Goal: Task Accomplishment & Management: Use online tool/utility

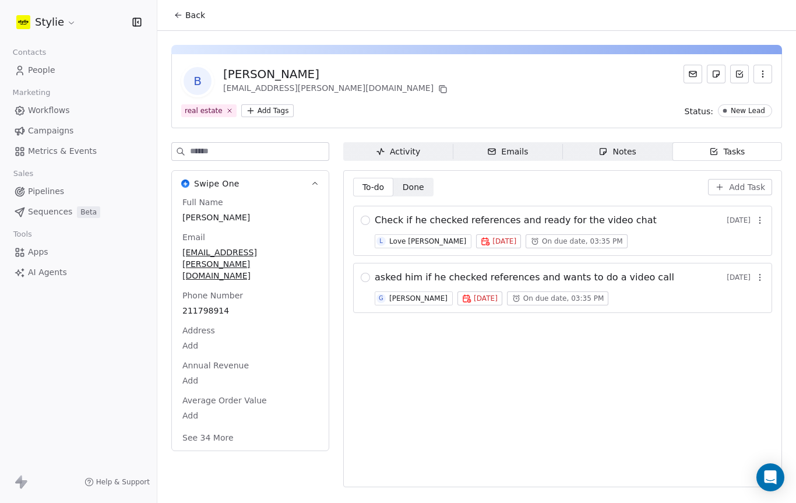
click at [29, 275] on span "AI Agents" at bounding box center [47, 272] width 39 height 12
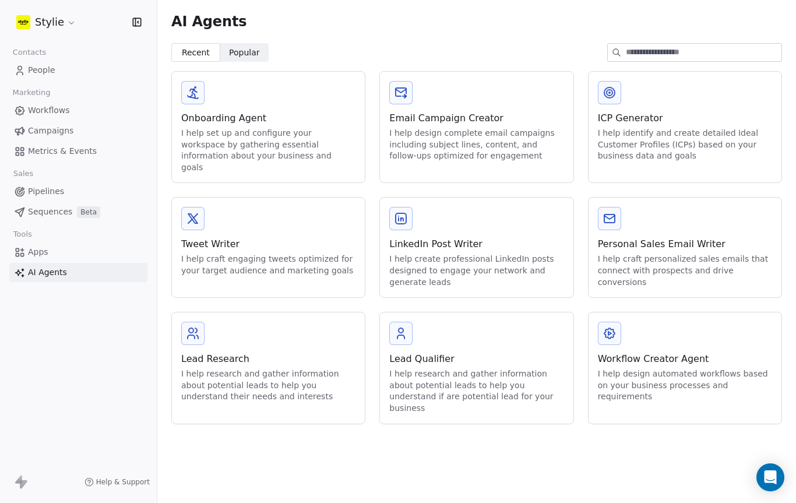
click at [696, 368] on div "I help design automated workflows based on your business processes and requirem…" at bounding box center [685, 385] width 174 height 34
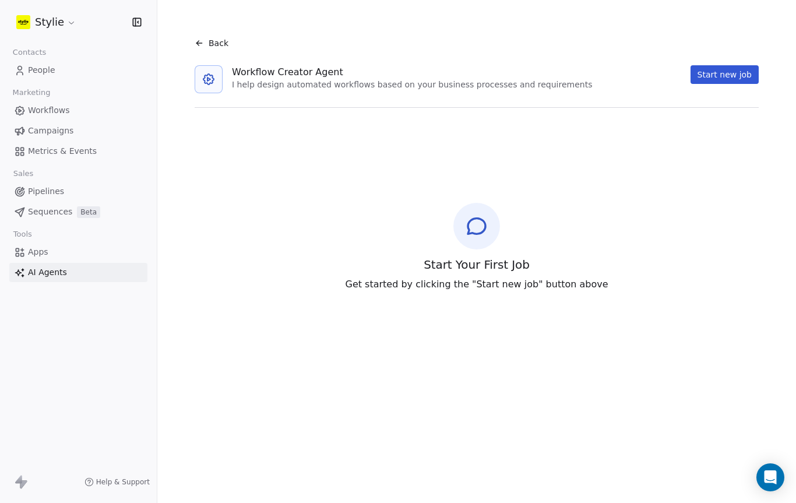
click at [733, 72] on button "Start new job" at bounding box center [725, 74] width 68 height 19
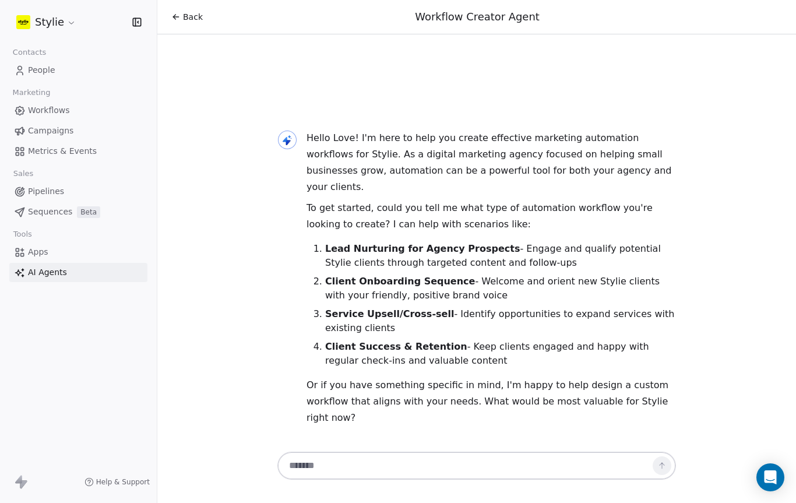
click at [407, 461] on textarea at bounding box center [465, 466] width 365 height 22
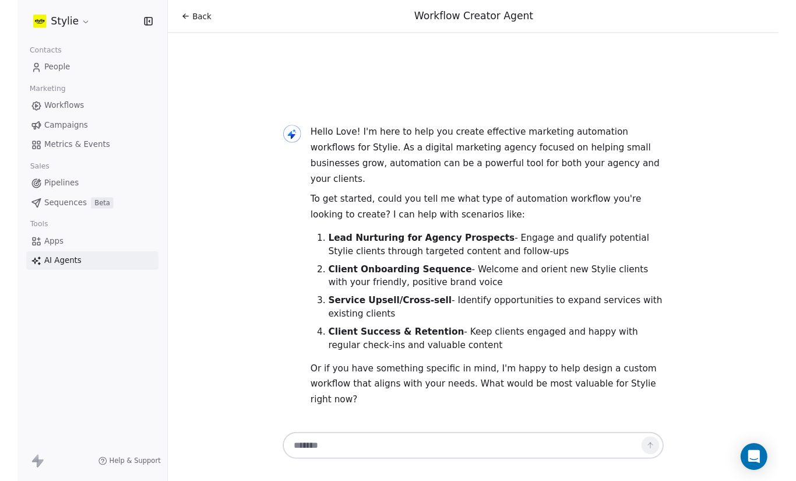
scroll to position [18, 0]
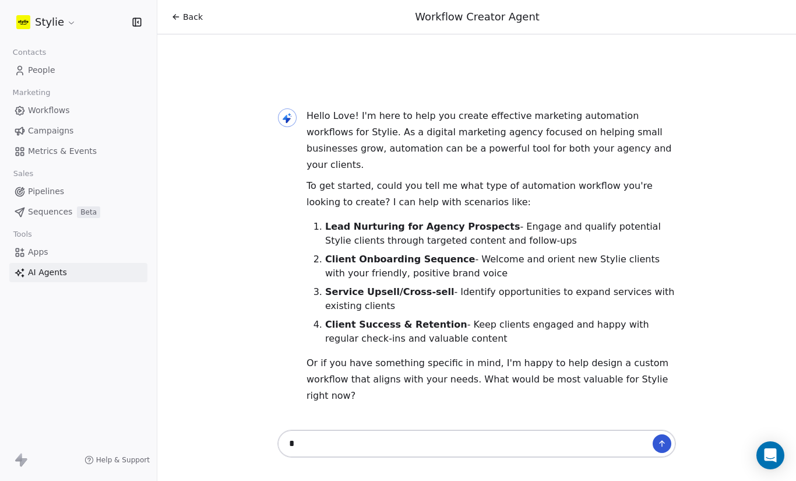
type textarea "*"
click at [669, 434] on button at bounding box center [662, 443] width 19 height 19
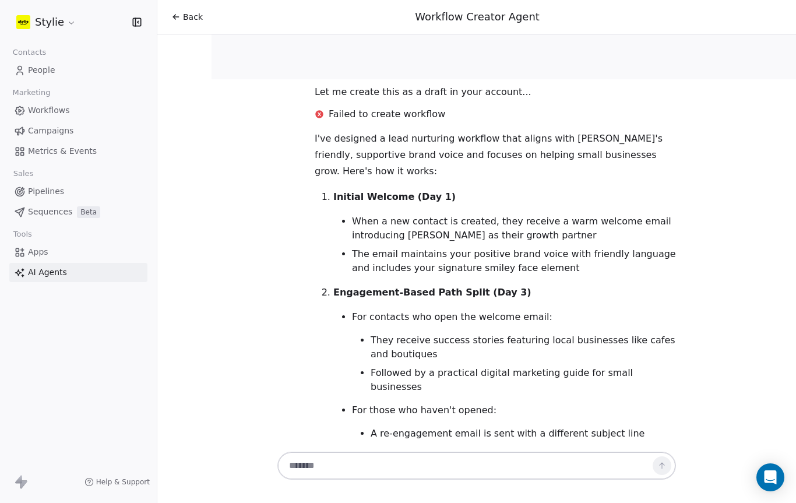
scroll to position [2270, -1]
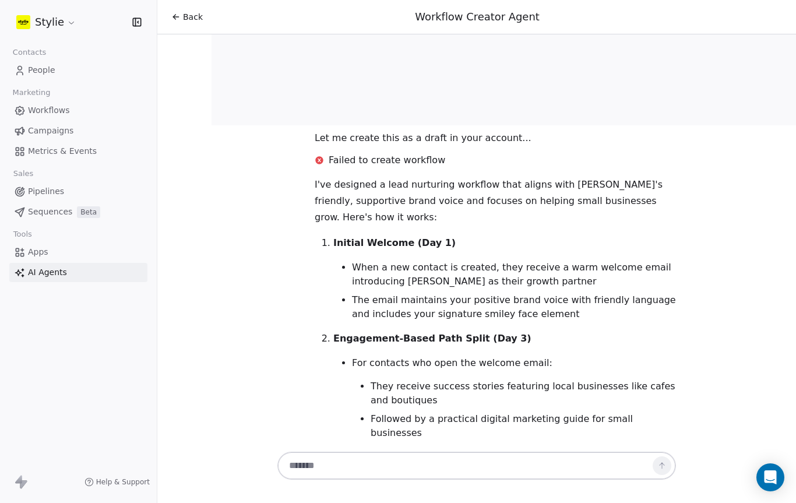
click at [47, 62] on link "People" at bounding box center [78, 70] width 138 height 19
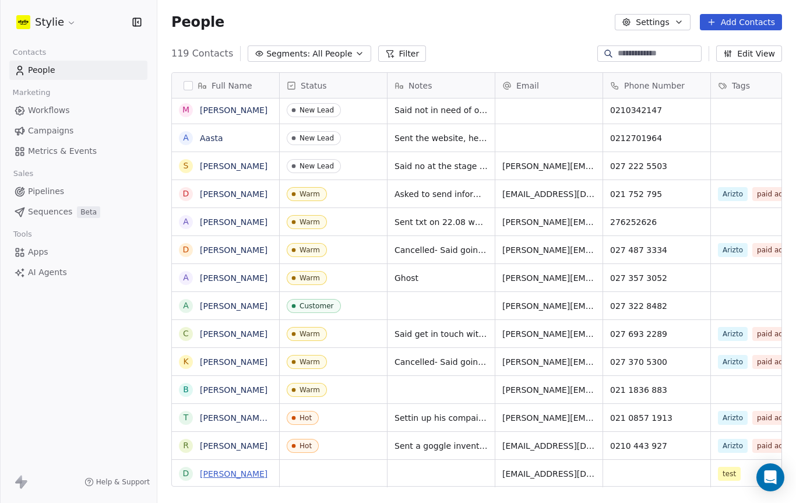
click at [247, 472] on link "[PERSON_NAME]" at bounding box center [234, 473] width 68 height 9
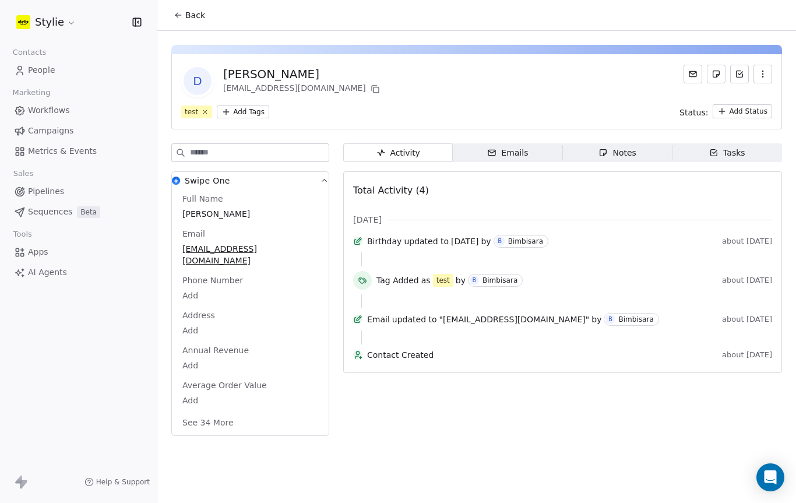
click at [532, 159] on span "Emails Emails" at bounding box center [508, 152] width 110 height 19
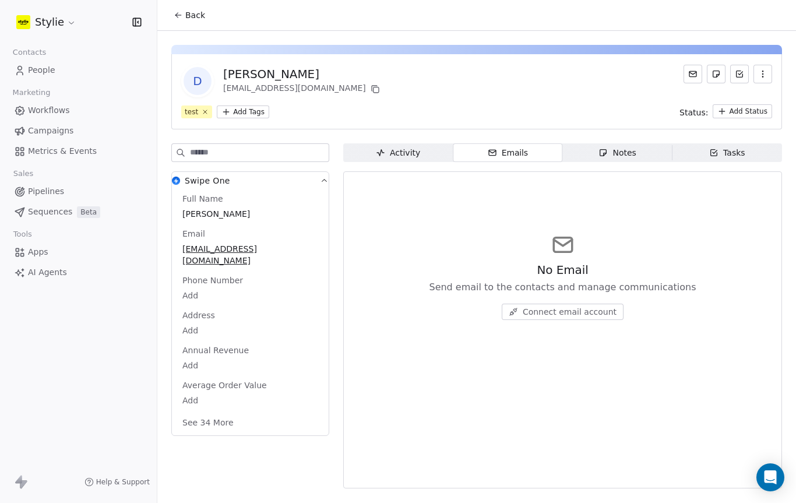
click at [697, 80] on button at bounding box center [693, 74] width 19 height 19
click at [686, 67] on button at bounding box center [693, 74] width 19 height 19
click at [528, 314] on span "Connect email account" at bounding box center [570, 312] width 94 height 12
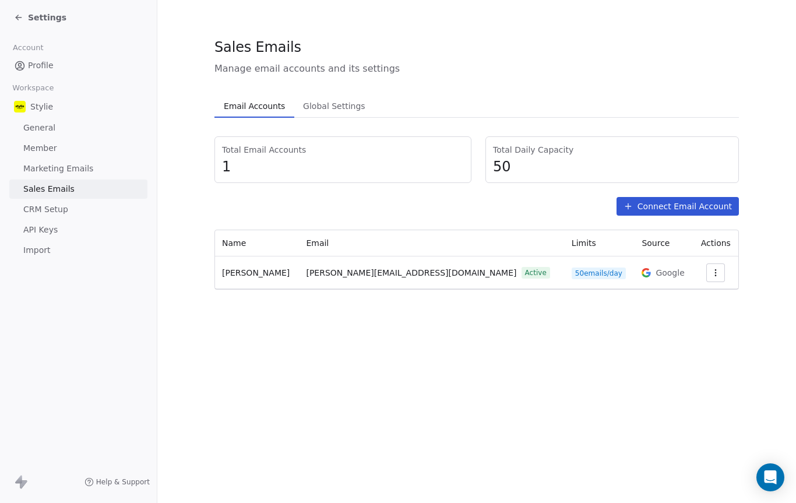
click at [252, 272] on span "[PERSON_NAME]" at bounding box center [256, 272] width 68 height 9
click at [299, 272] on td "[PERSON_NAME]" at bounding box center [257, 273] width 84 height 33
click at [297, 285] on td "[PERSON_NAME]" at bounding box center [257, 273] width 84 height 33
click at [292, 272] on td "[PERSON_NAME]" at bounding box center [257, 273] width 84 height 33
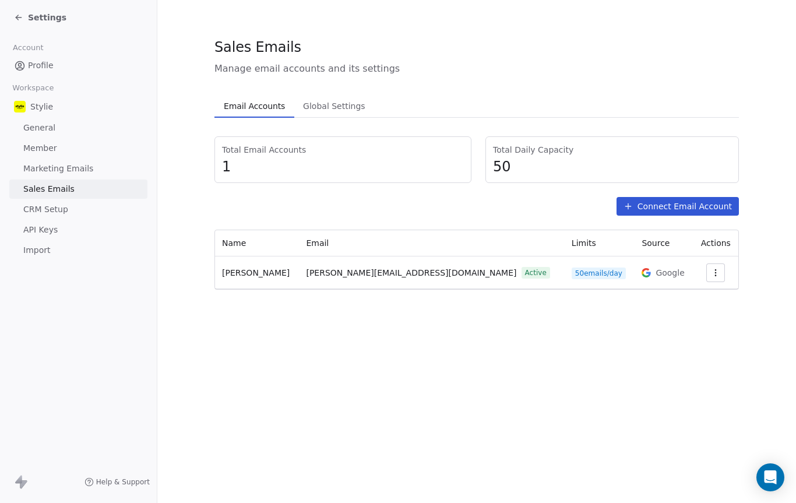
click at [701, 273] on div at bounding box center [716, 273] width 31 height 19
click at [711, 271] on icon "button" at bounding box center [715, 272] width 9 height 9
click at [238, 291] on html "Settings Account Profile Workspace Stylie General Member Marketing Emails Sales…" at bounding box center [398, 251] width 796 height 503
click at [237, 291] on html "Settings Account Profile Workspace Stylie General Member Marketing Emails Sales…" at bounding box center [398, 251] width 796 height 503
click at [242, 285] on td "[PERSON_NAME]" at bounding box center [257, 273] width 84 height 33
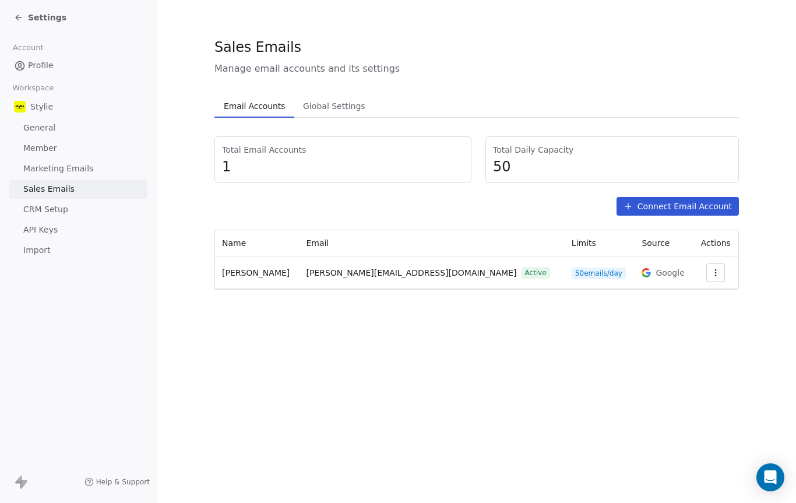
click at [24, 129] on span "General" at bounding box center [39, 128] width 32 height 12
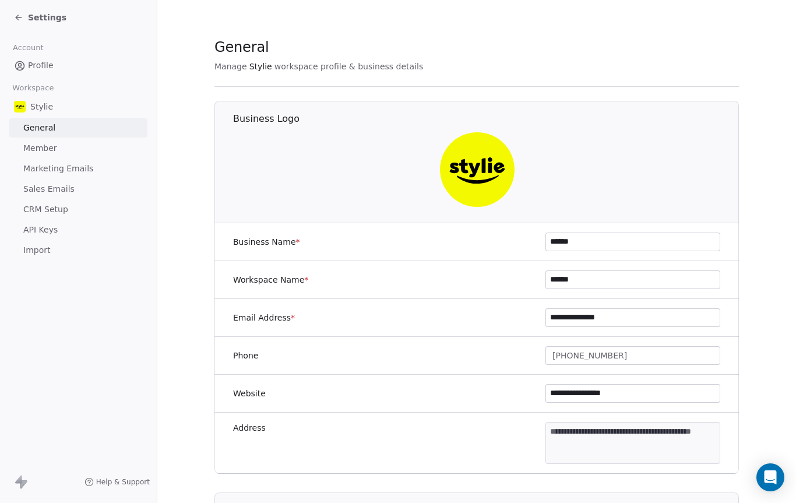
click at [20, 111] on img at bounding box center [20, 107] width 12 height 12
click at [27, 16] on div "Settings" at bounding box center [40, 18] width 52 height 12
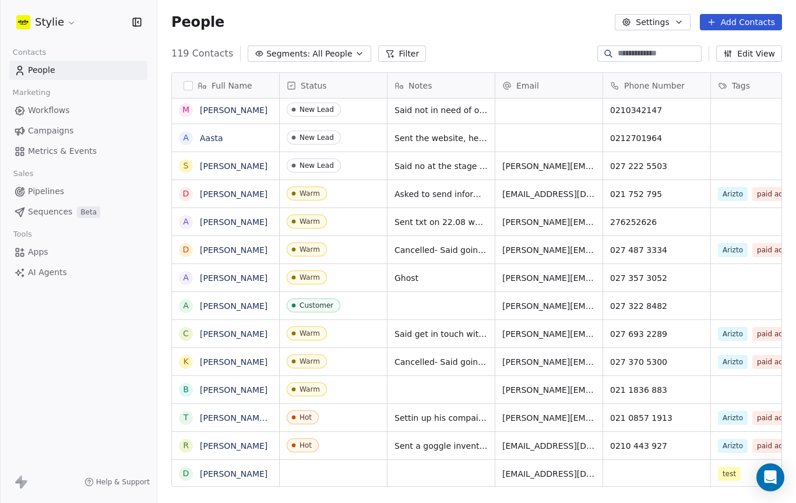
click at [23, 130] on icon at bounding box center [20, 131] width 12 height 12
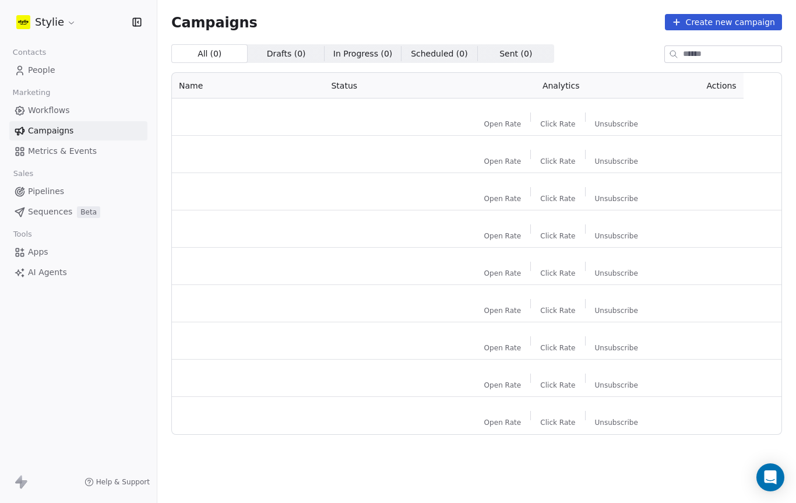
click at [28, 127] on span "Campaigns" at bounding box center [50, 131] width 45 height 12
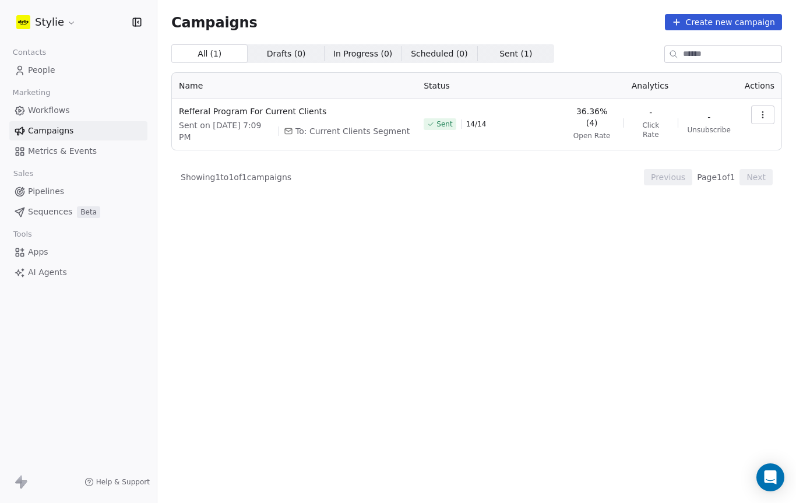
click at [684, 14] on button "Create new campaign" at bounding box center [723, 22] width 117 height 16
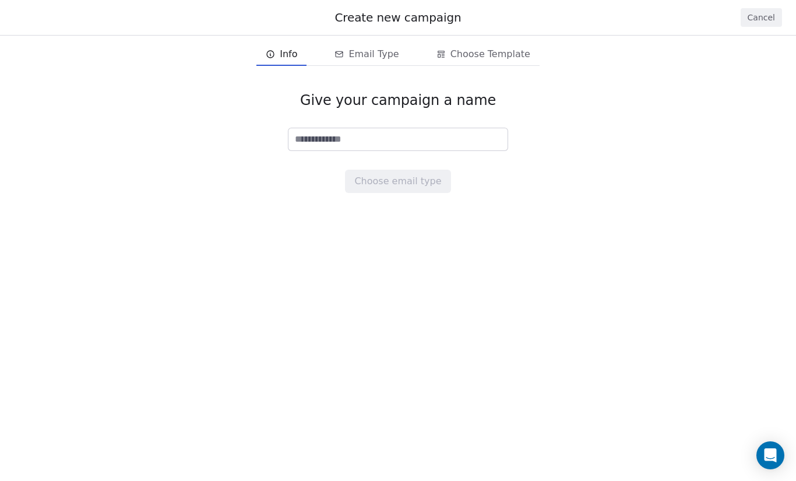
type input "*"
click at [368, 186] on button "Choose email type" at bounding box center [398, 181] width 106 height 23
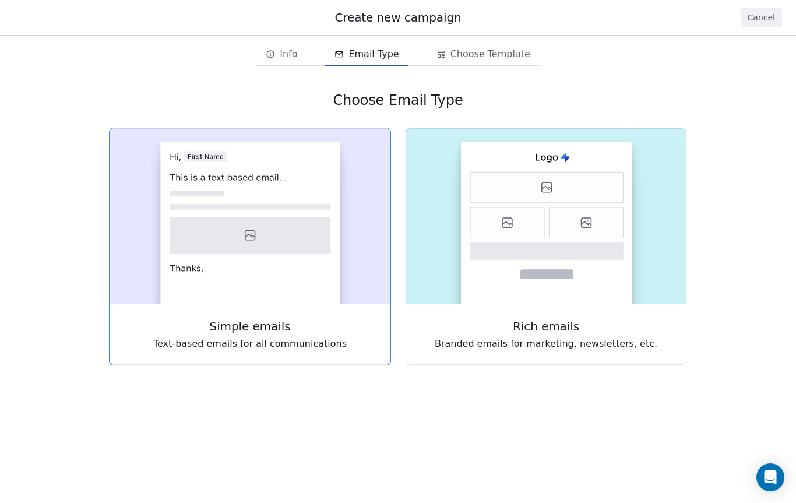
click at [240, 243] on icon at bounding box center [250, 235] width 161 height 37
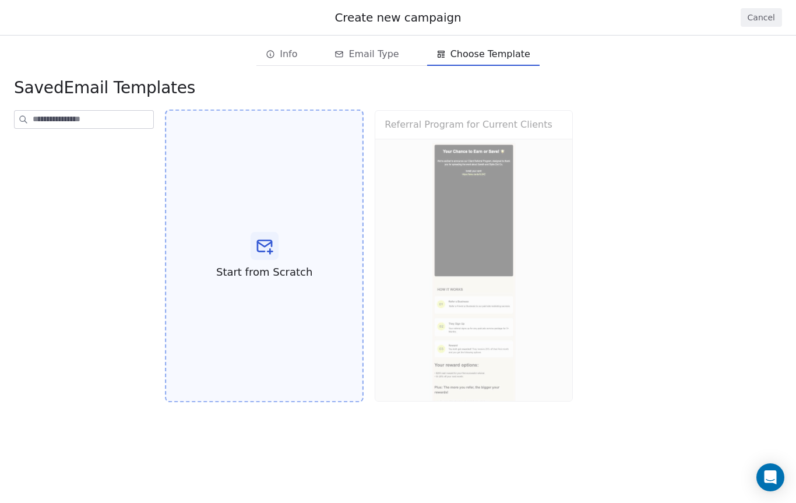
click at [256, 248] on icon at bounding box center [264, 246] width 19 height 19
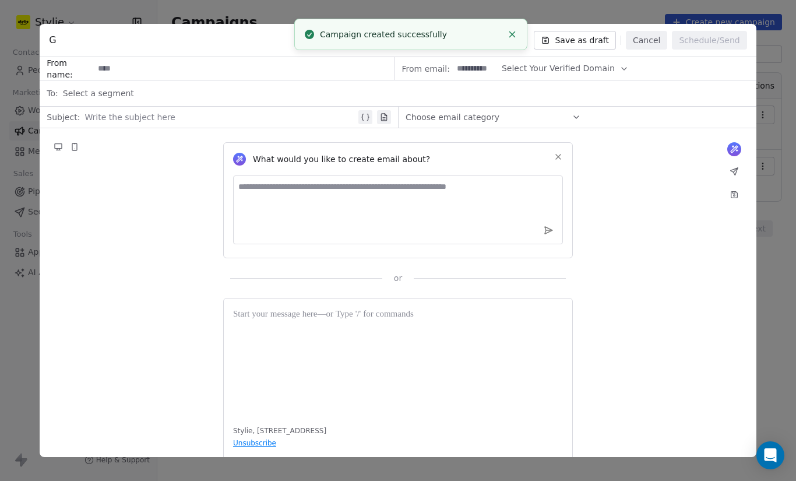
click at [509, 76] on button "Select Your Verified Domain" at bounding box center [565, 68] width 127 height 23
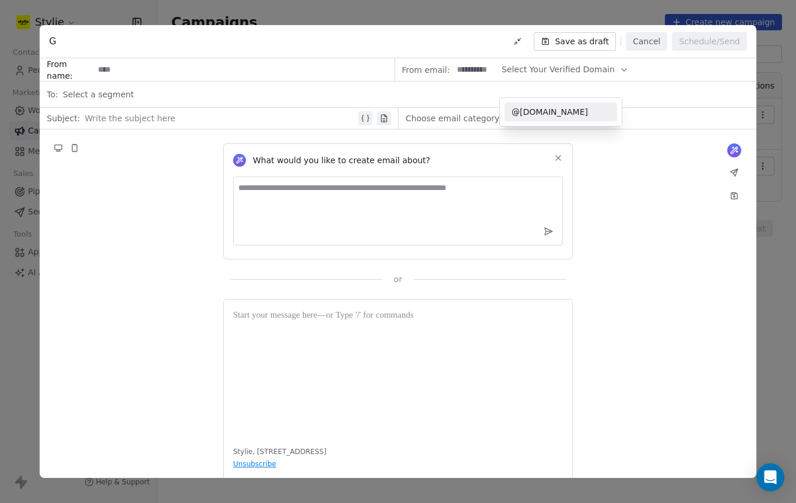
click at [526, 110] on span "@[DOMAIN_NAME]" at bounding box center [561, 112] width 99 height 12
click at [458, 71] on input at bounding box center [476, 70] width 46 height 22
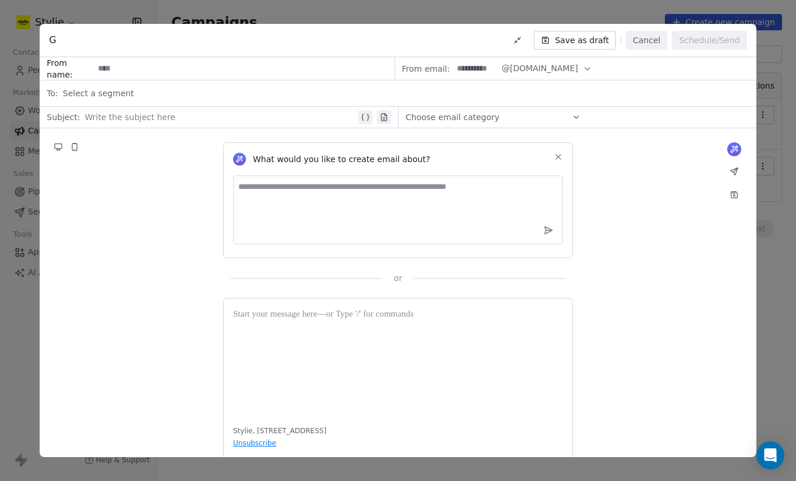
click at [654, 28] on div "G Save as draft Cancel Schedule/Send" at bounding box center [398, 40] width 717 height 33
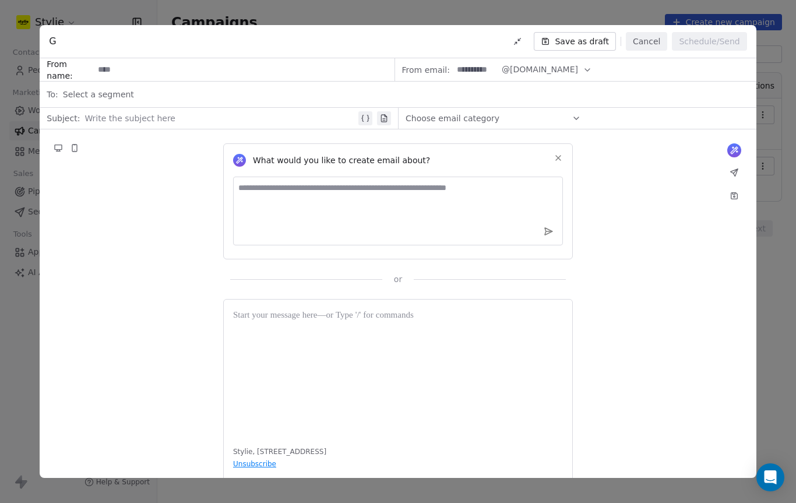
click at [651, 44] on button "Cancel" at bounding box center [646, 41] width 41 height 19
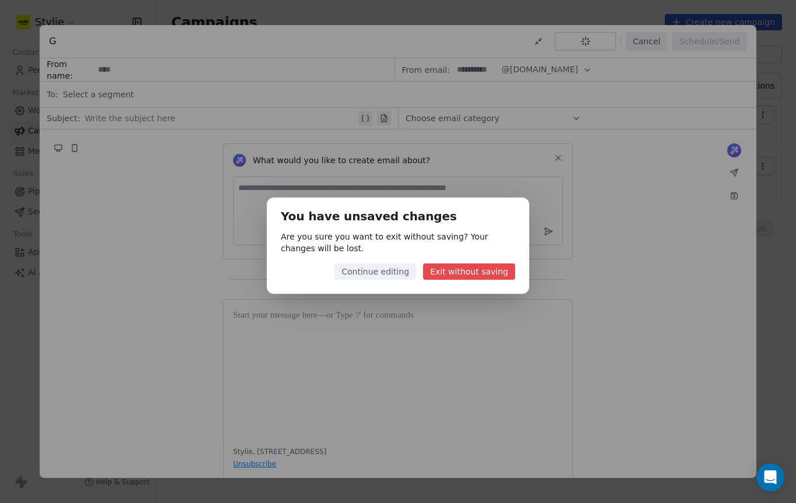
click at [452, 264] on button "Exit without saving" at bounding box center [469, 272] width 92 height 16
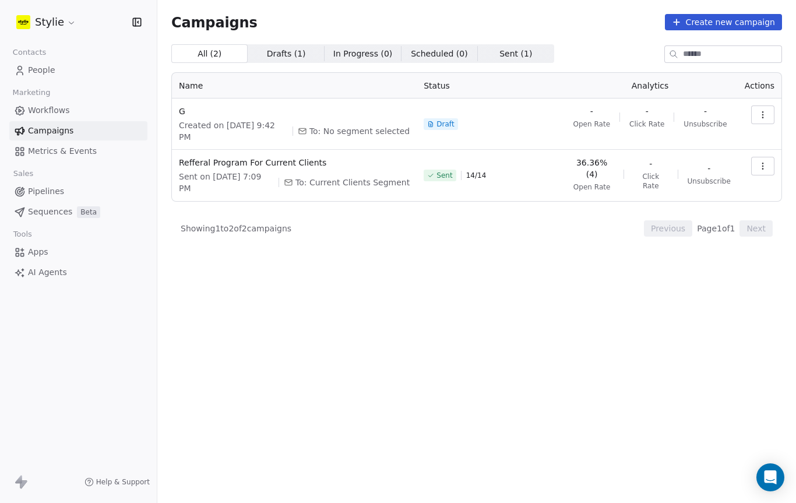
click at [751, 123] on td at bounding box center [760, 124] width 44 height 51
click at [759, 108] on button "button" at bounding box center [763, 115] width 23 height 19
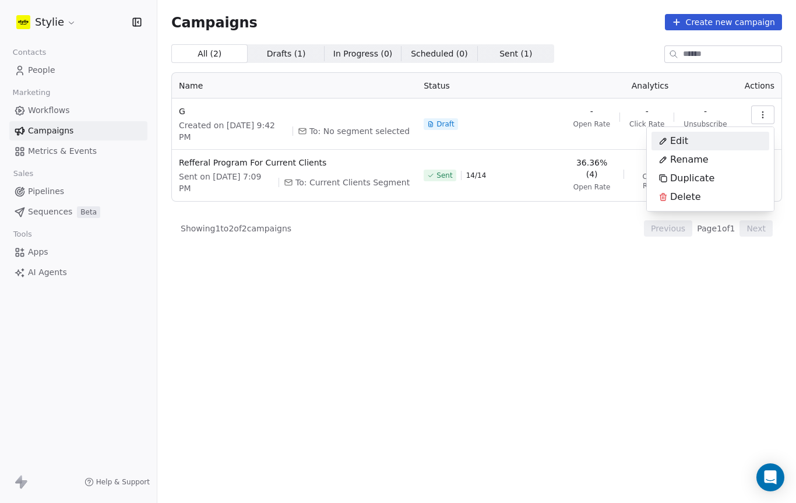
click at [686, 194] on span "Delete" at bounding box center [685, 197] width 31 height 14
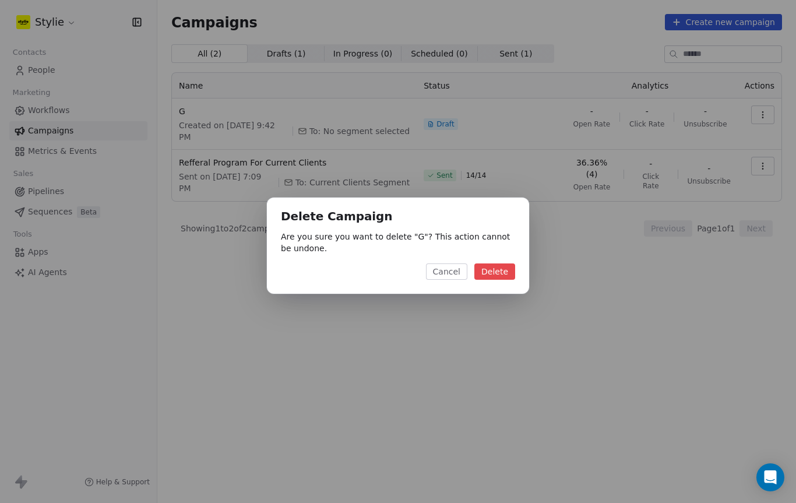
click at [488, 260] on div "Delete Campaign Are you sure you want to delete " G "? This action cannot be un…" at bounding box center [398, 246] width 262 height 96
click at [488, 267] on button "Delete" at bounding box center [495, 272] width 41 height 16
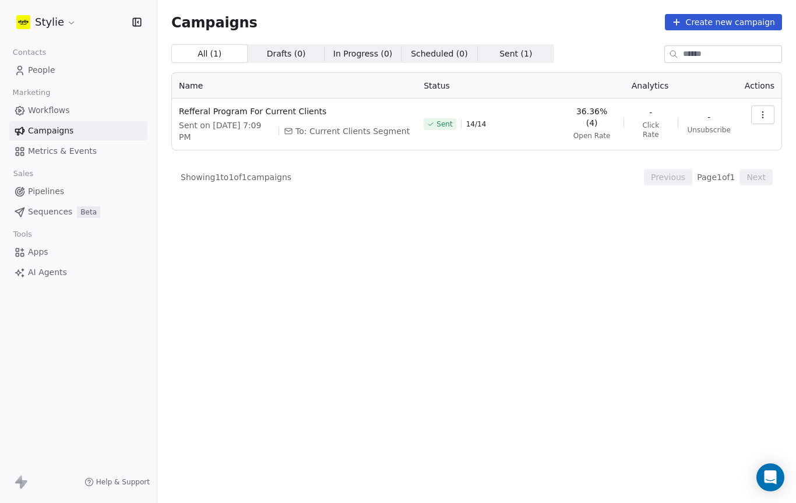
click at [740, 22] on button "Create new campaign" at bounding box center [723, 22] width 117 height 16
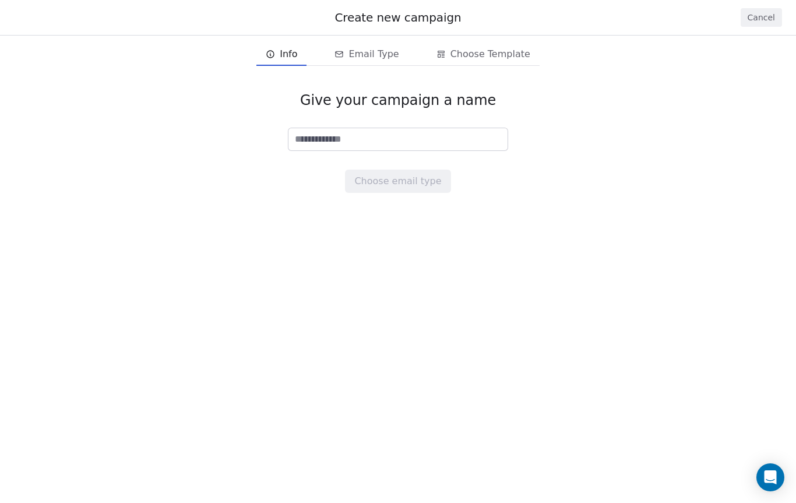
click at [749, 20] on button "Cancel" at bounding box center [761, 17] width 41 height 19
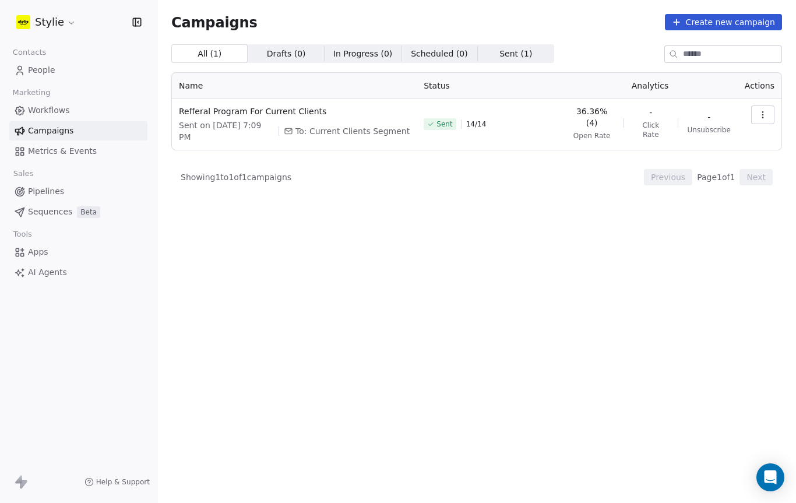
click at [44, 213] on span "Sequences" at bounding box center [50, 212] width 44 height 12
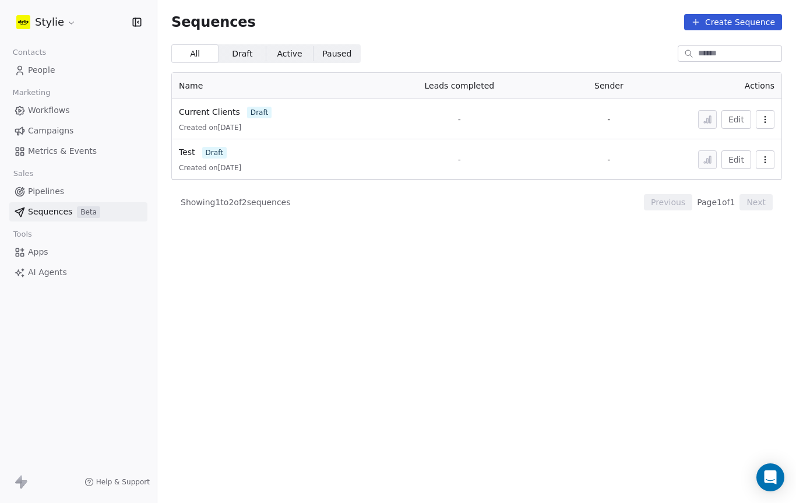
click at [79, 272] on link "AI Agents" at bounding box center [78, 272] width 138 height 19
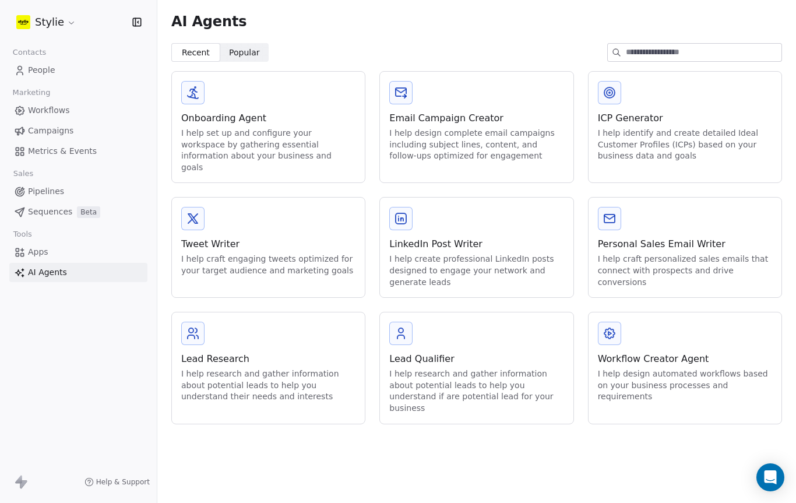
click at [675, 352] on div "Workflow Creator Agent" at bounding box center [685, 359] width 174 height 14
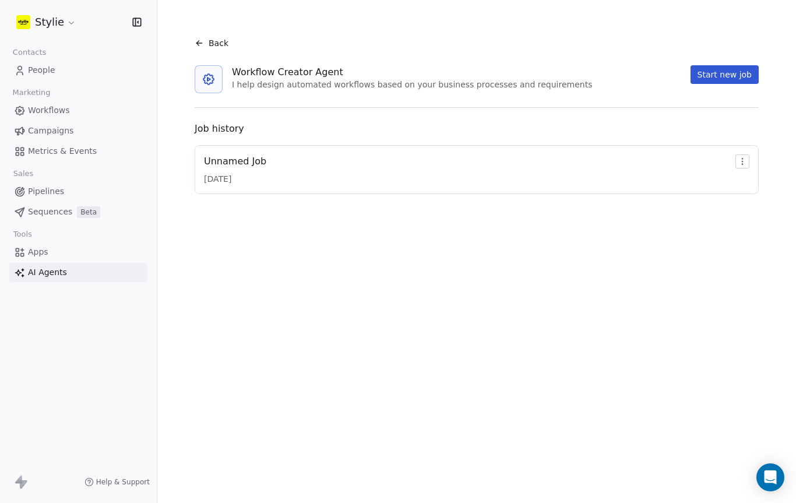
click at [17, 483] on icon at bounding box center [18, 479] width 7 height 8
click at [27, 471] on div "Help & Support" at bounding box center [78, 482] width 157 height 42
click at [761, 486] on div "Open Intercom Messenger" at bounding box center [771, 477] width 31 height 31
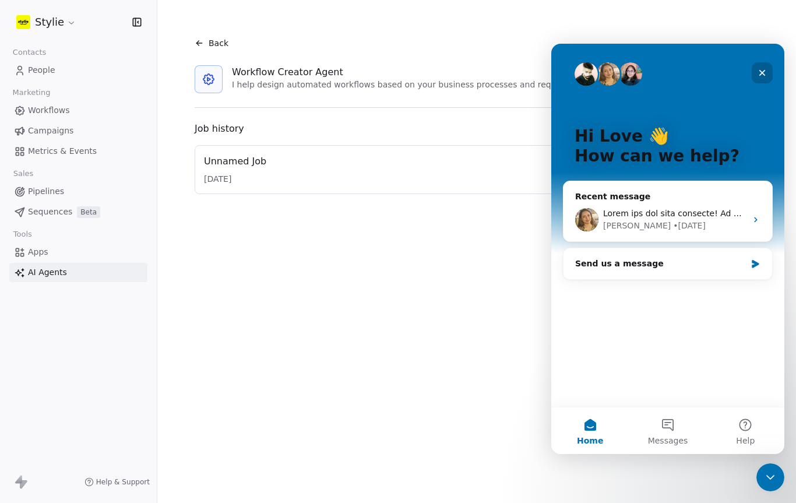
click at [762, 69] on icon "Close" at bounding box center [762, 72] width 9 height 9
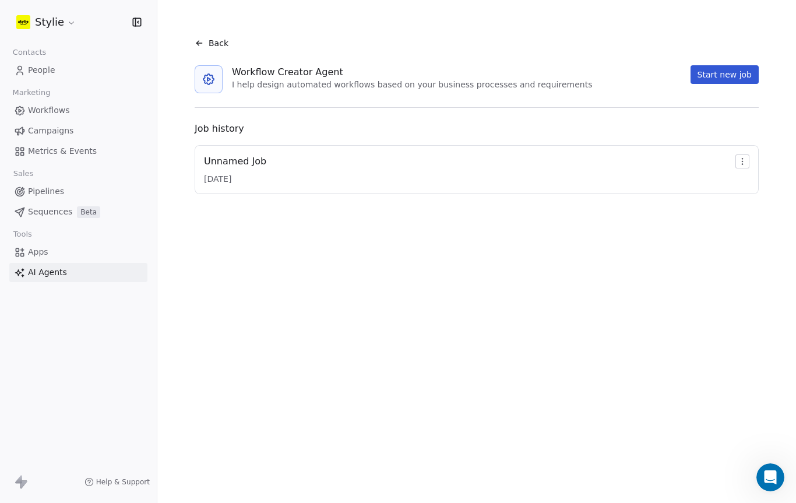
click at [43, 270] on span "AI Agents" at bounding box center [47, 272] width 39 height 12
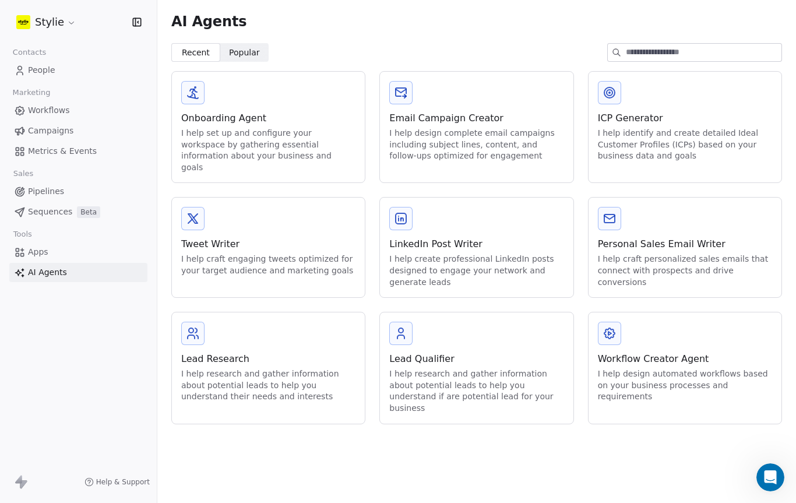
click at [651, 352] on div "Workflow Creator Agent" at bounding box center [685, 359] width 174 height 14
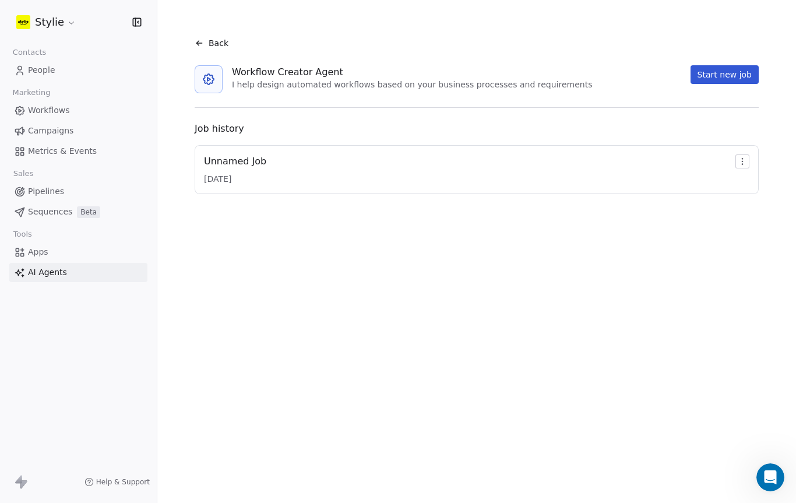
click at [320, 168] on div "Unnamed Job [DATE]" at bounding box center [477, 169] width 546 height 30
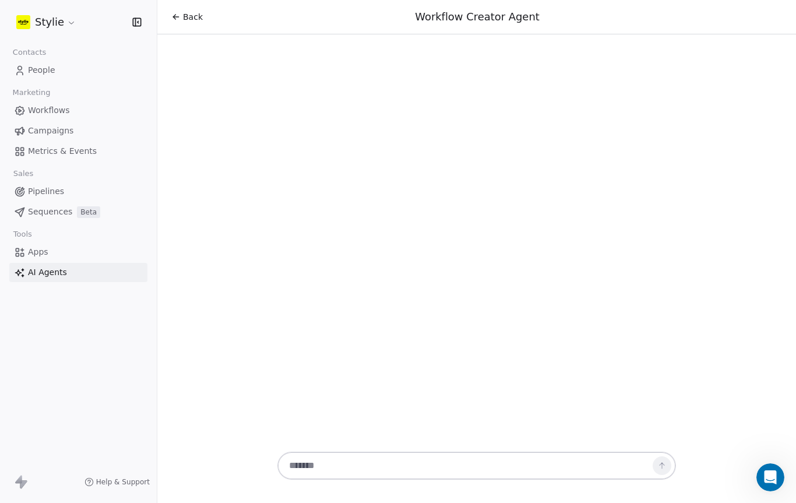
click at [458, 463] on textarea at bounding box center [465, 466] width 365 height 22
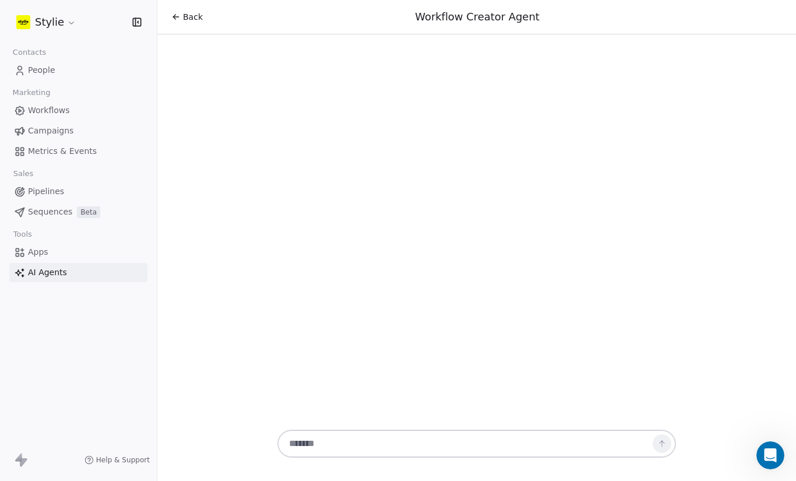
click at [87, 266] on link "AI Agents" at bounding box center [78, 272] width 138 height 19
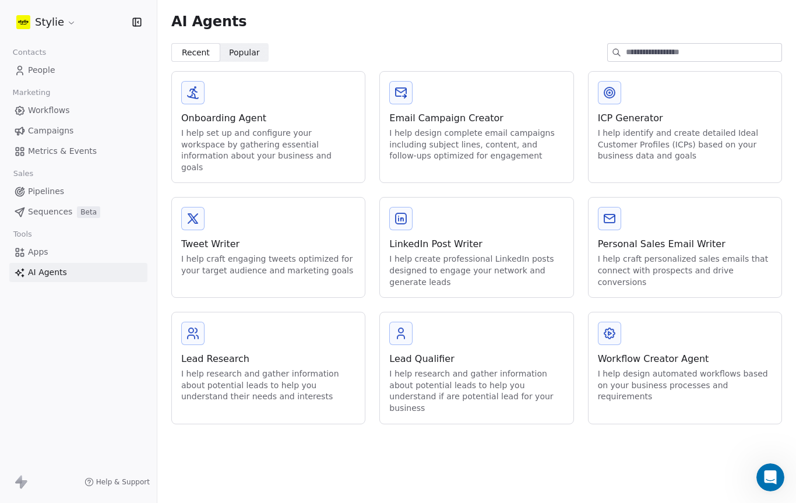
click at [510, 376] on div "I help research and gather information about potential leads to help you unders…" at bounding box center [476, 390] width 174 height 45
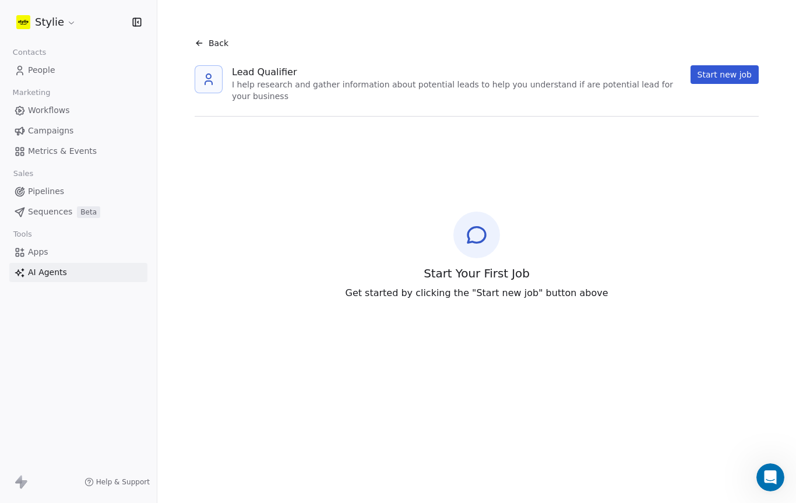
click at [732, 82] on button "Start new job" at bounding box center [725, 74] width 68 height 19
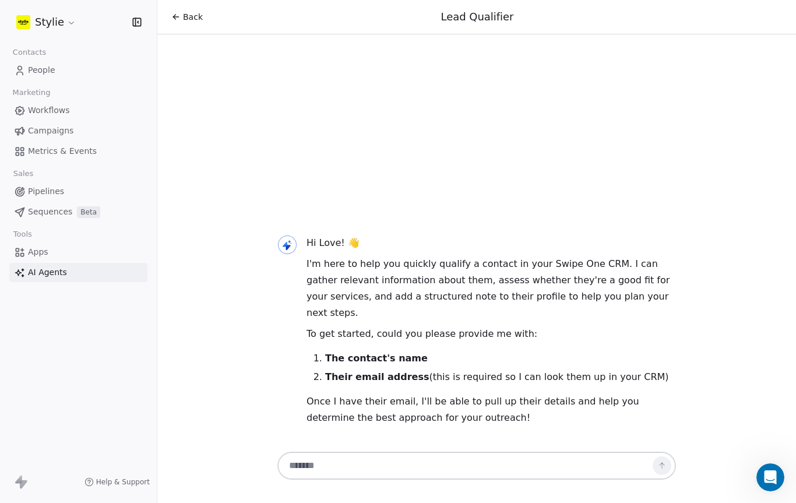
click at [99, 270] on link "AI Agents" at bounding box center [78, 272] width 138 height 19
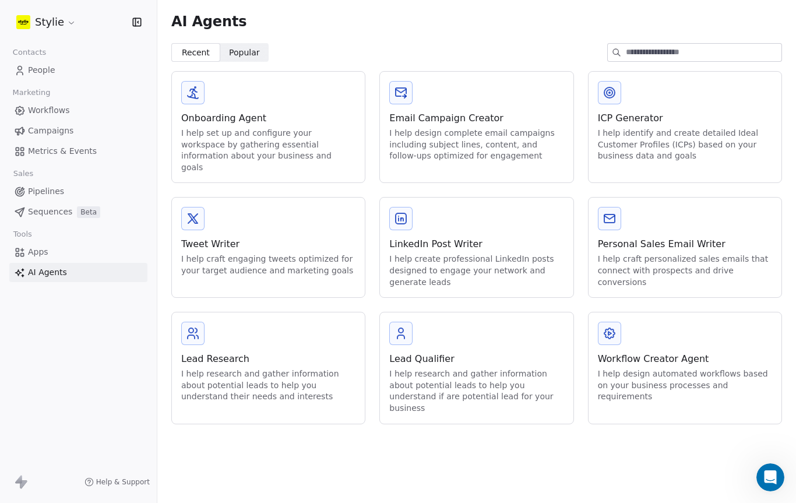
click at [652, 354] on div "Workflow Creator Agent I help design automated workflows based on your business…" at bounding box center [685, 377] width 174 height 51
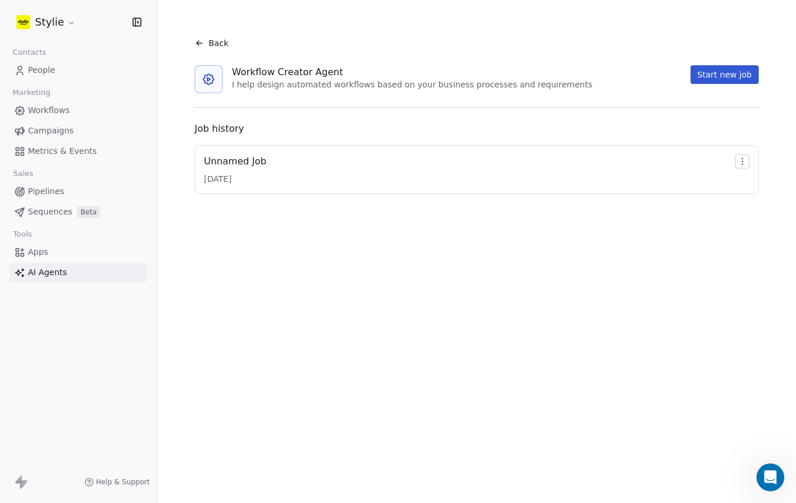
click at [731, 73] on button "Start new job" at bounding box center [725, 74] width 68 height 19
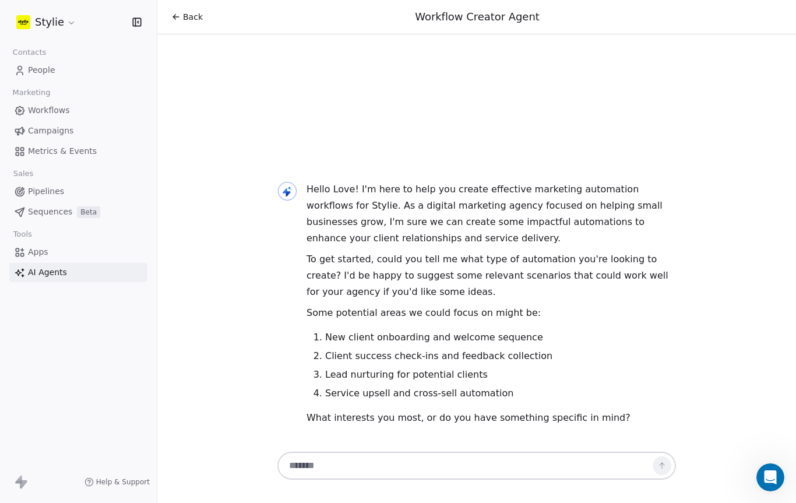
click at [477, 456] on textarea at bounding box center [465, 466] width 365 height 22
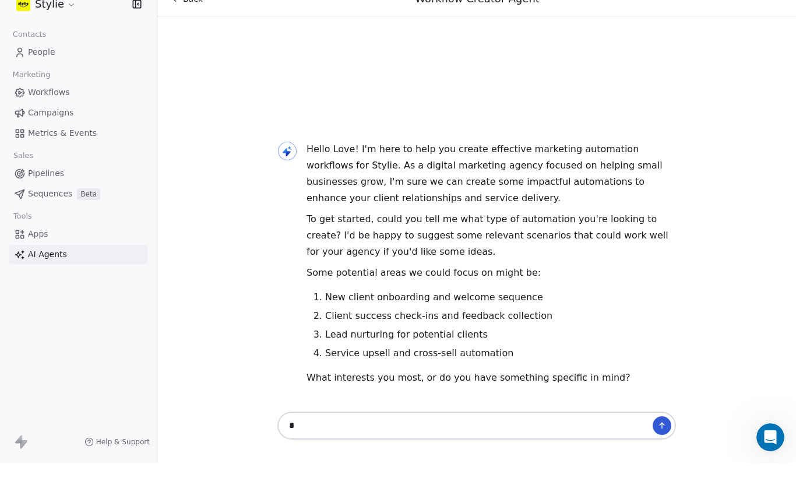
type textarea "*"
click at [658, 439] on icon at bounding box center [662, 443] width 9 height 9
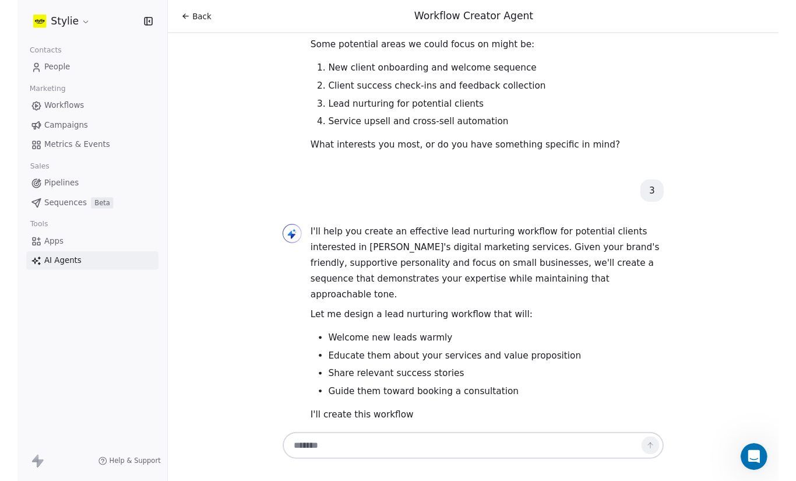
scroll to position [142, 0]
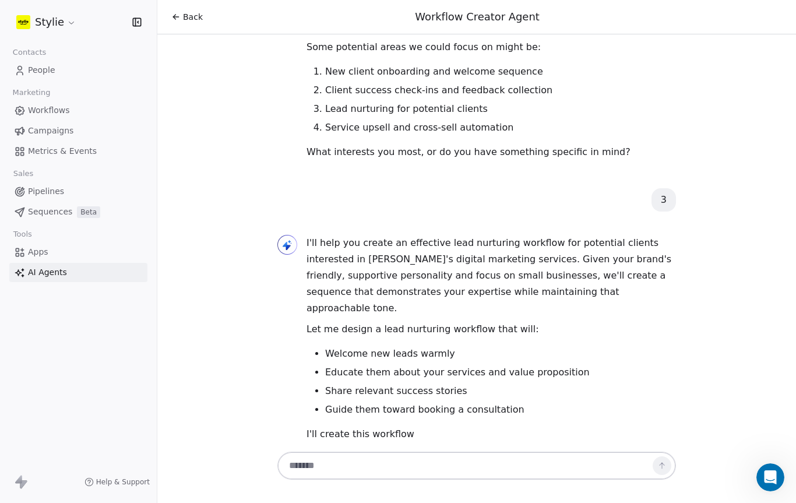
click at [532, 455] on textarea at bounding box center [465, 466] width 365 height 22
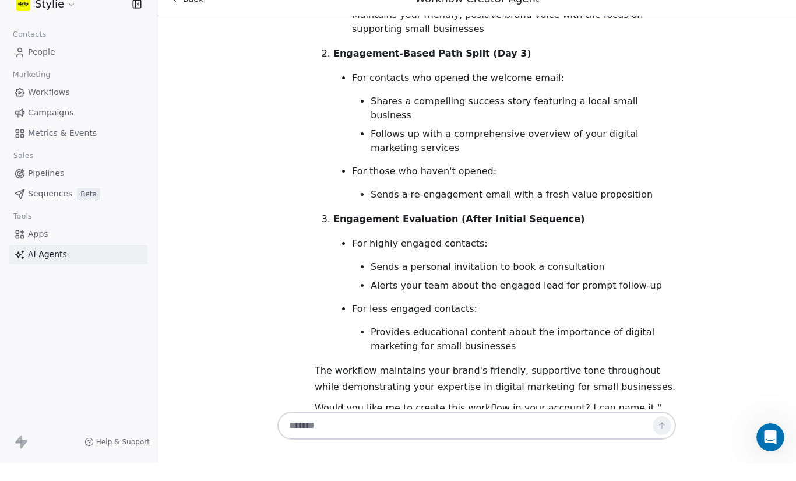
scroll to position [2569, 0]
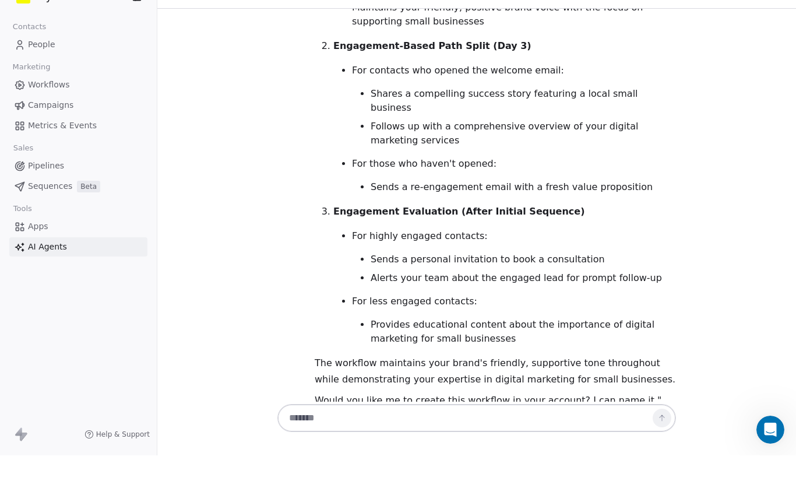
click at [533, 433] on textarea at bounding box center [465, 444] width 365 height 22
type textarea "*"
type textarea "***"
click at [658, 439] on icon at bounding box center [662, 443] width 9 height 9
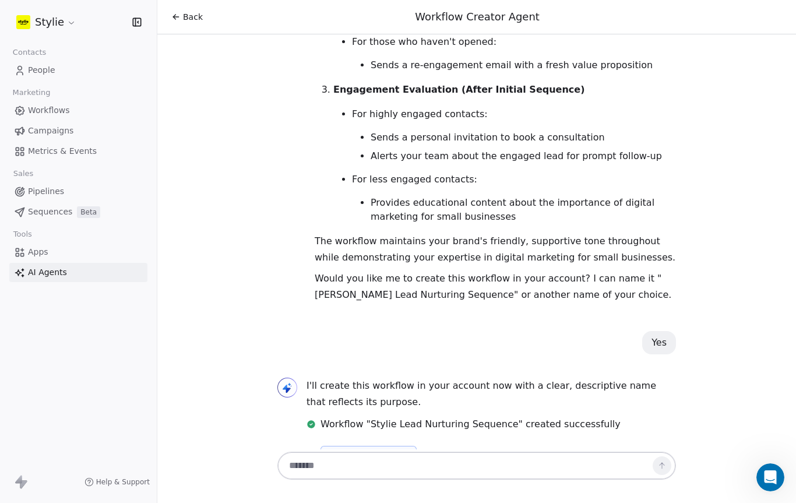
scroll to position [2719, 0]
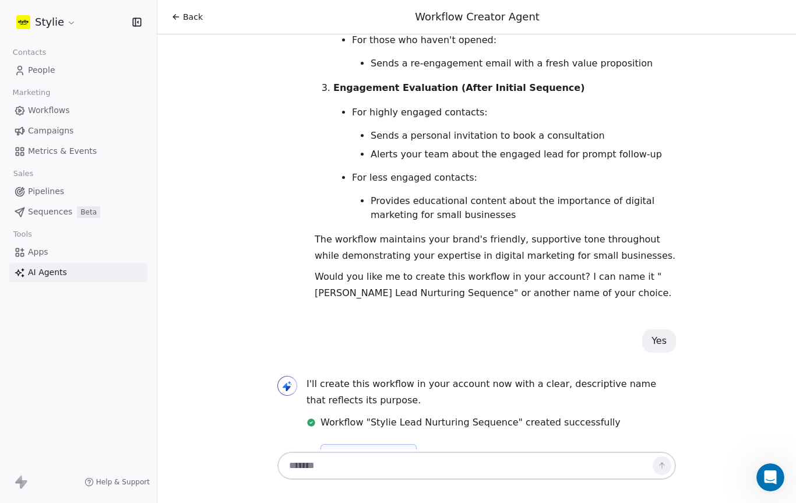
click at [413, 444] on button "View Workflow" at bounding box center [369, 455] width 96 height 23
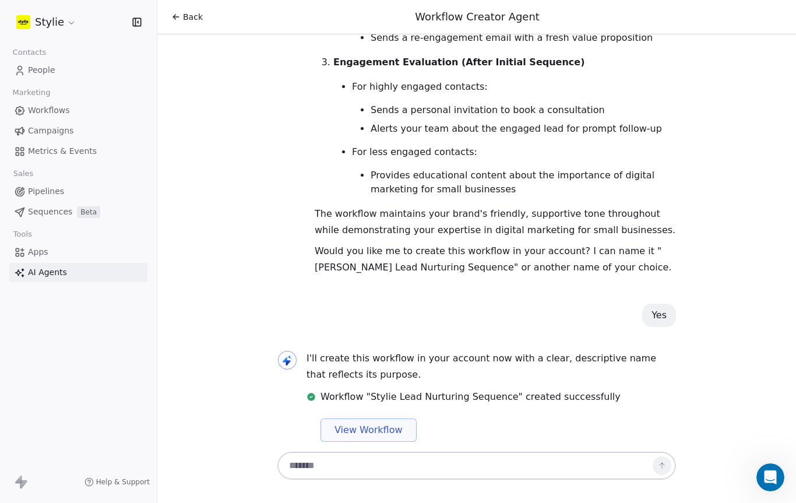
scroll to position [3064, 0]
